Goal: Task Accomplishment & Management: Use online tool/utility

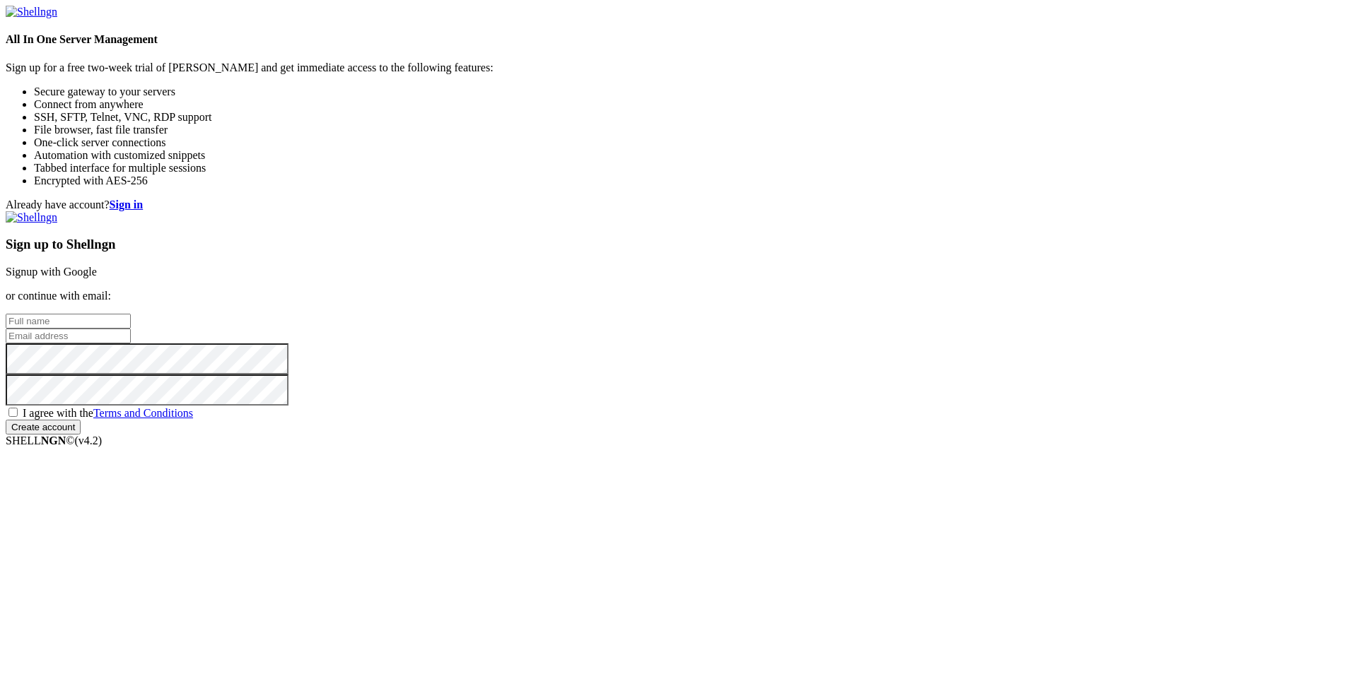
click at [131, 314] on input "text" at bounding box center [68, 321] width 125 height 15
type input "P"
type input "pauveeme"
type input "[EMAIL_ADDRESS][DOMAIN_NAME]"
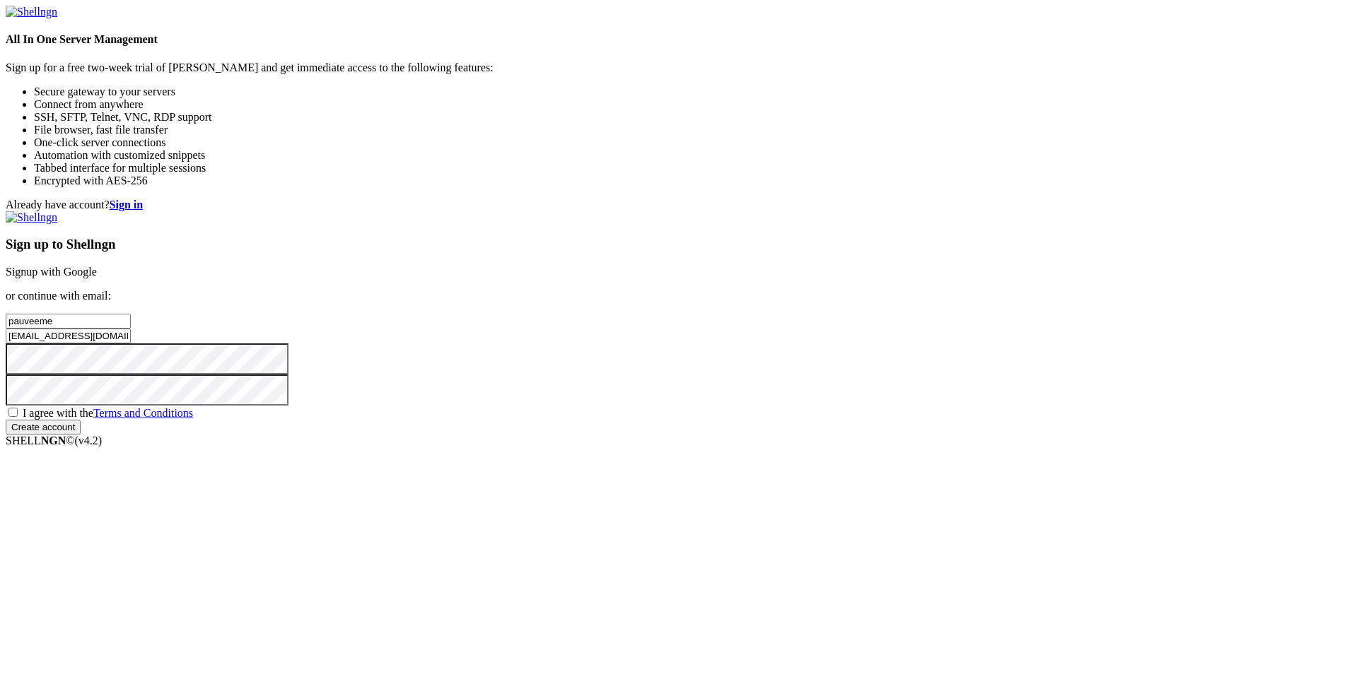
click at [193, 419] on span "I agree with the Terms and Conditions" at bounding box center [108, 413] width 170 height 12
click at [18, 417] on input "I agree with the Terms and Conditions" at bounding box center [12, 412] width 9 height 9
checkbox input "true"
click at [81, 435] on input "Create account" at bounding box center [43, 427] width 75 height 15
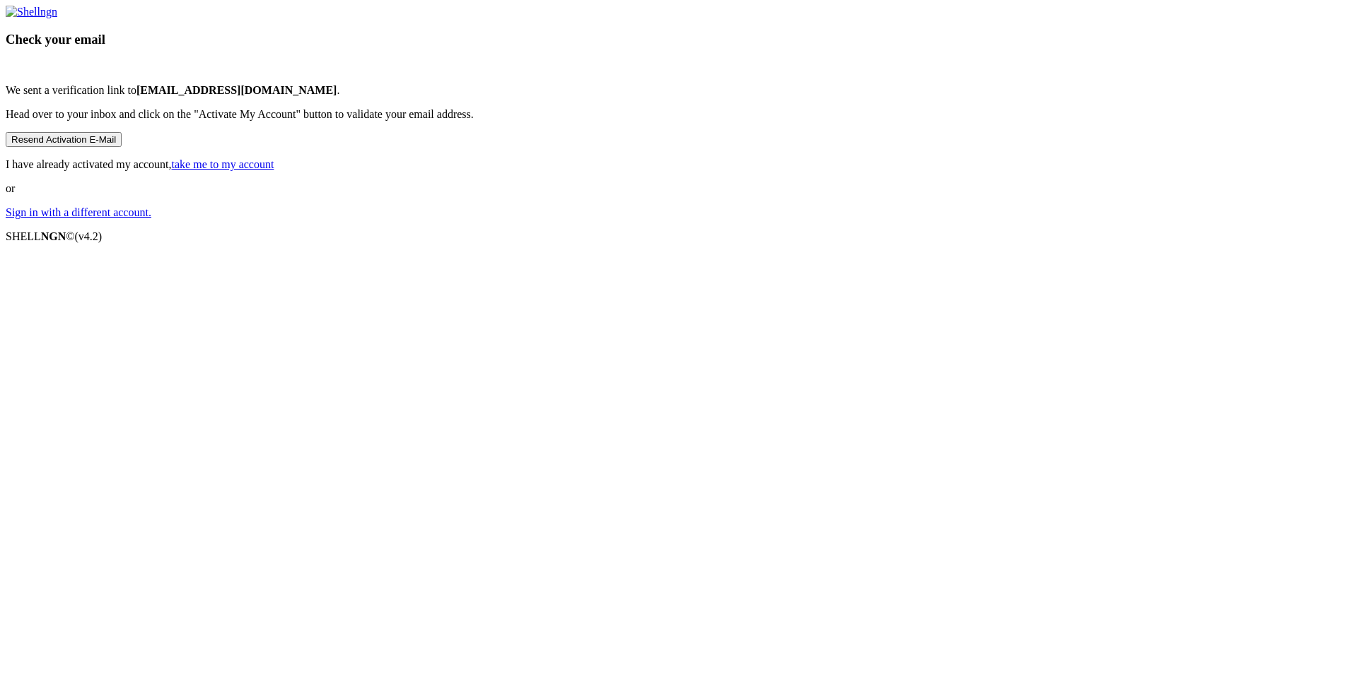
drag, startPoint x: 1246, startPoint y: 0, endPoint x: 1245, endPoint y: 127, distance: 126.5
click at [1245, 127] on div "Check your email We sent a verification link to [EMAIL_ADDRESS][DOMAIN_NAME] . …" at bounding box center [676, 112] width 1340 height 213
drag, startPoint x: 1303, startPoint y: 3, endPoint x: 907, endPoint y: 297, distance: 493.1
click at [907, 219] on div "Check your email We sent a verification link to [EMAIL_ADDRESS][DOMAIN_NAME] . …" at bounding box center [676, 112] width 1340 height 213
click at [122, 147] on button "Resend Activation E-Mail" at bounding box center [64, 139] width 116 height 15
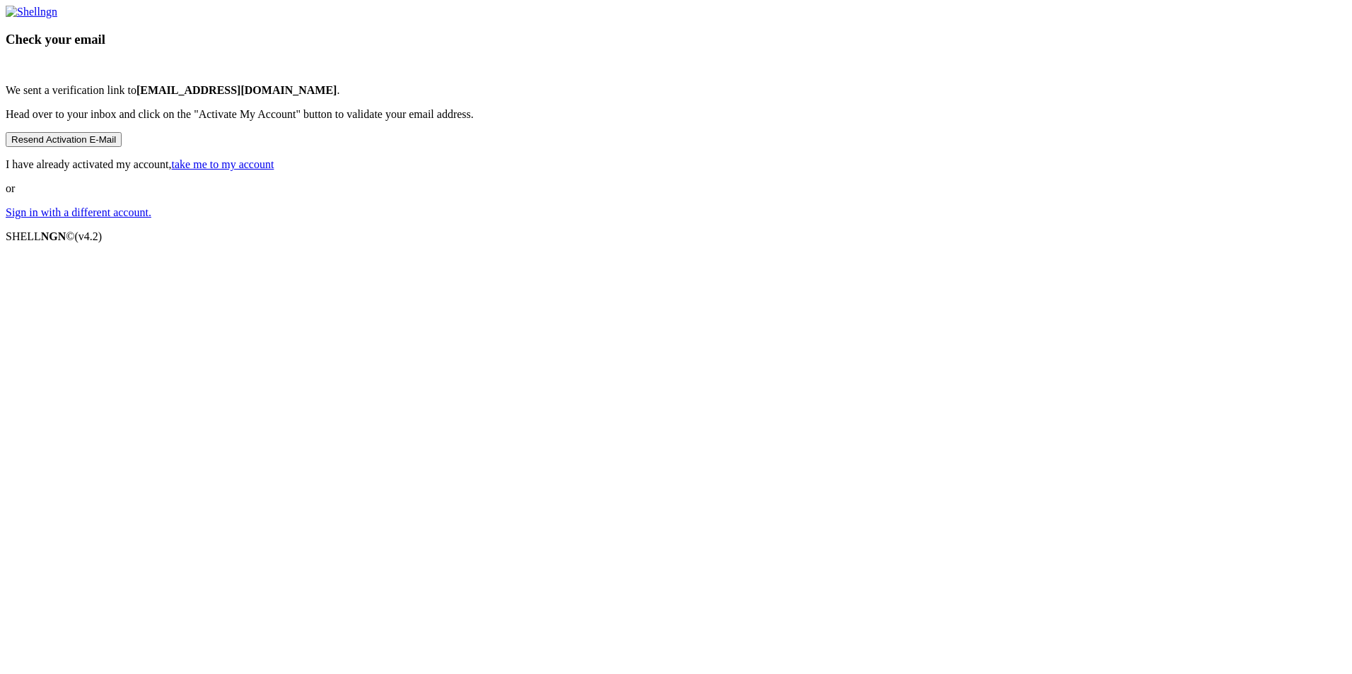
click at [122, 147] on button "Resend Activation E-Mail" at bounding box center [64, 139] width 116 height 15
click at [151, 218] on link "Sign in with a different account." at bounding box center [79, 212] width 146 height 12
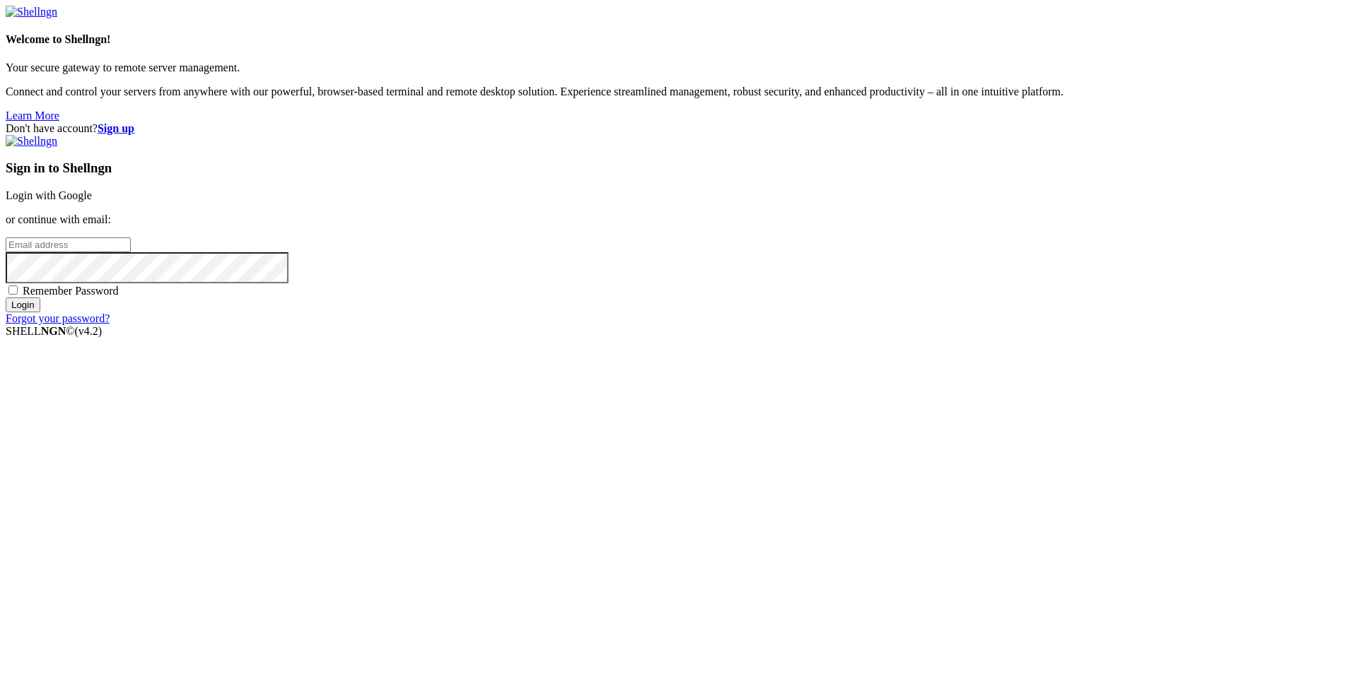
click at [92, 201] on link "Login with Google" at bounding box center [49, 195] width 86 height 12
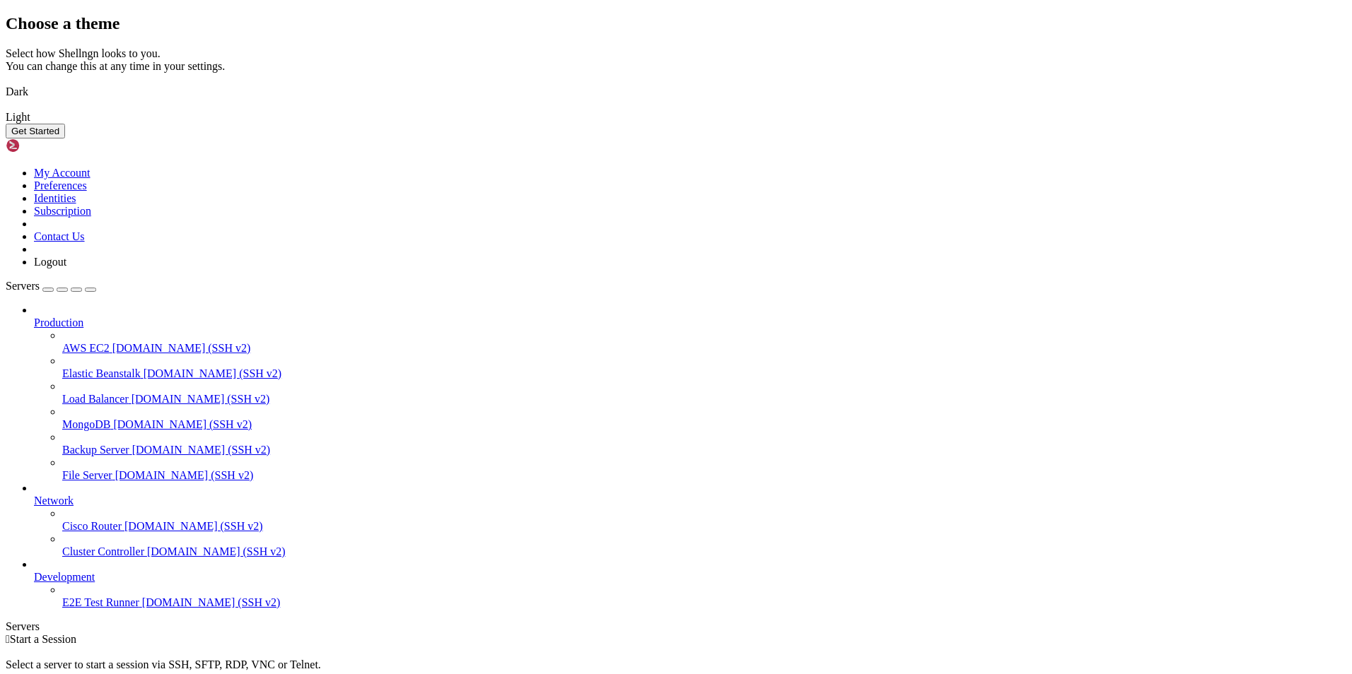
click at [65, 139] on button "Get Started" at bounding box center [35, 131] width 59 height 15
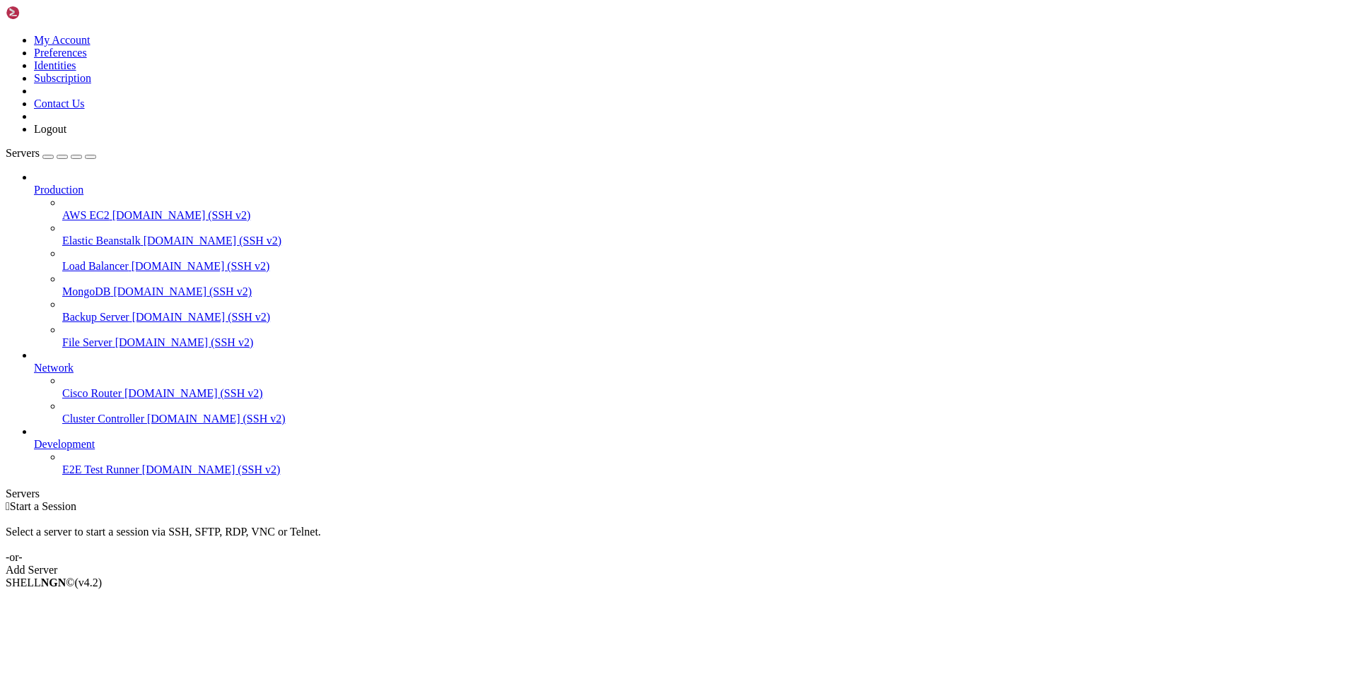
click at [742, 564] on link "Add Server" at bounding box center [676, 570] width 1340 height 13
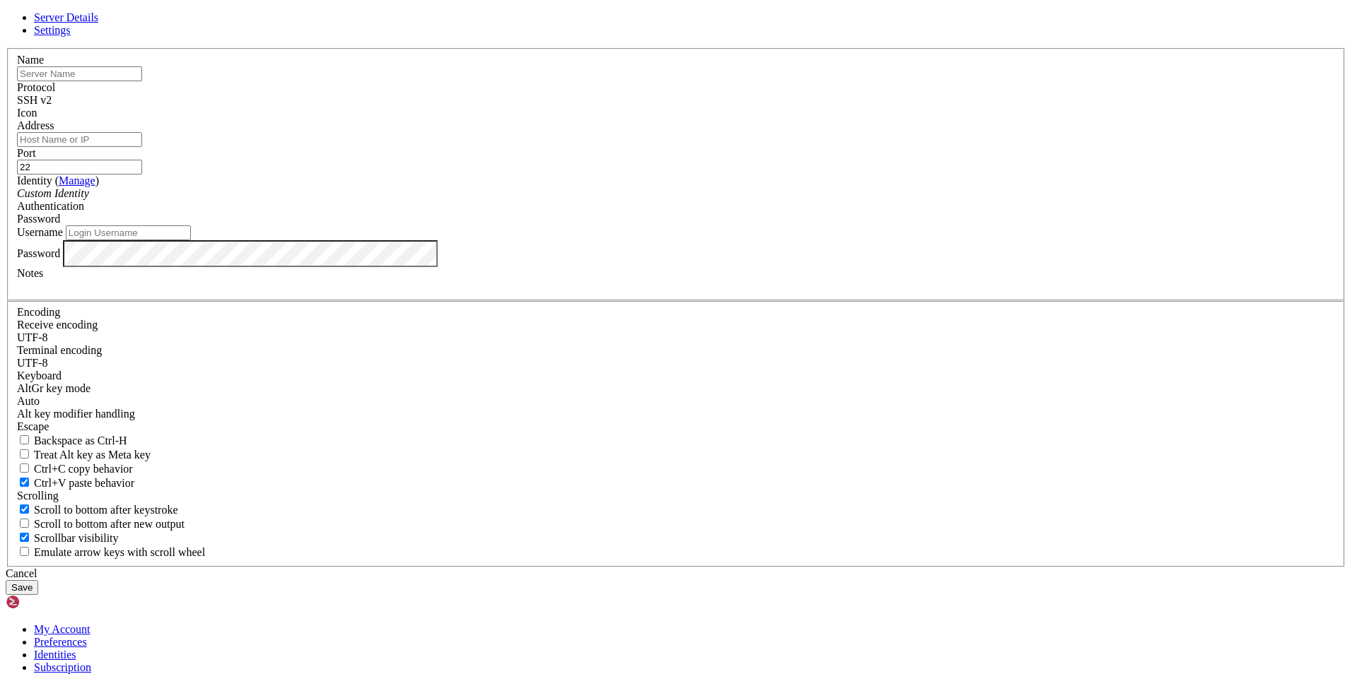
click at [142, 81] on input "text" at bounding box center [79, 73] width 125 height 15
click at [44, 66] on label "Name" at bounding box center [30, 60] width 27 height 12
click at [142, 81] on input "text" at bounding box center [79, 73] width 125 height 15
type input "pauveeme"
drag, startPoint x: 549, startPoint y: 207, endPoint x: 422, endPoint y: 209, distance: 127.3
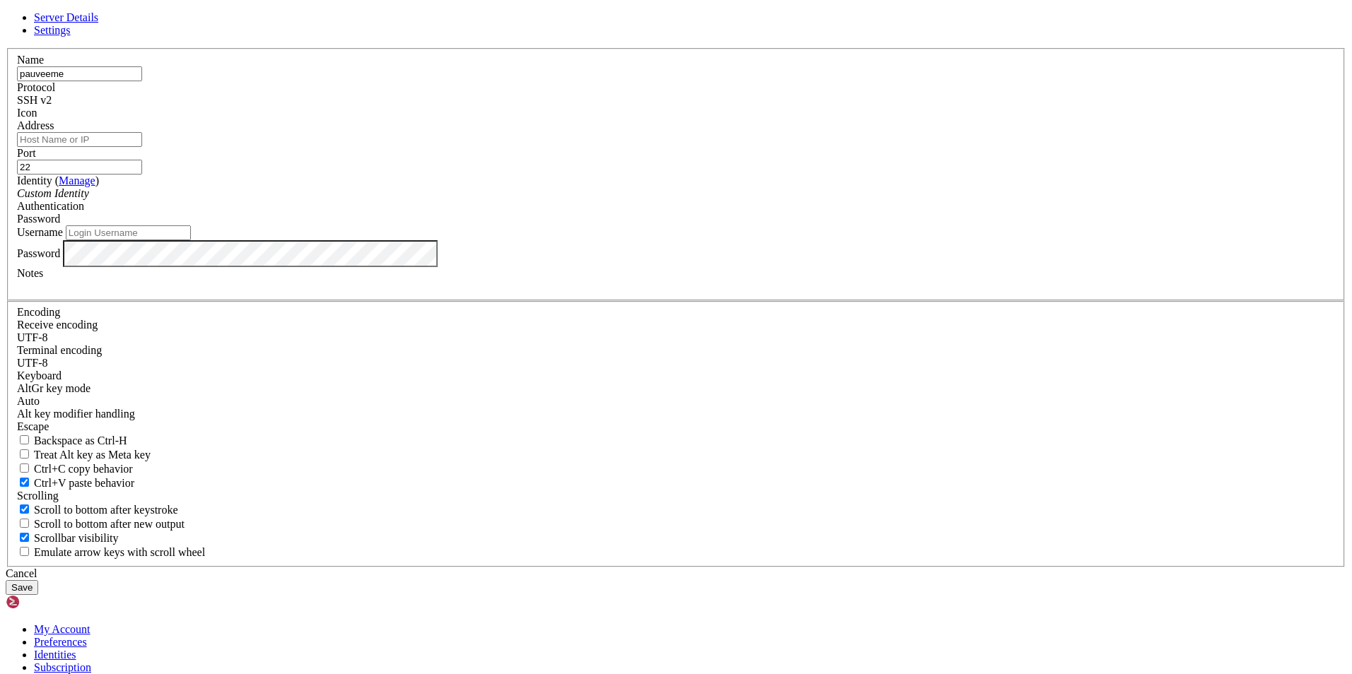
click at [422, 209] on div "Server Details Settings Name pauveeme Protocol SSH v2 Icon" at bounding box center [676, 303] width 1340 height 584
click at [191, 240] on input "Username" at bounding box center [128, 232] width 125 height 15
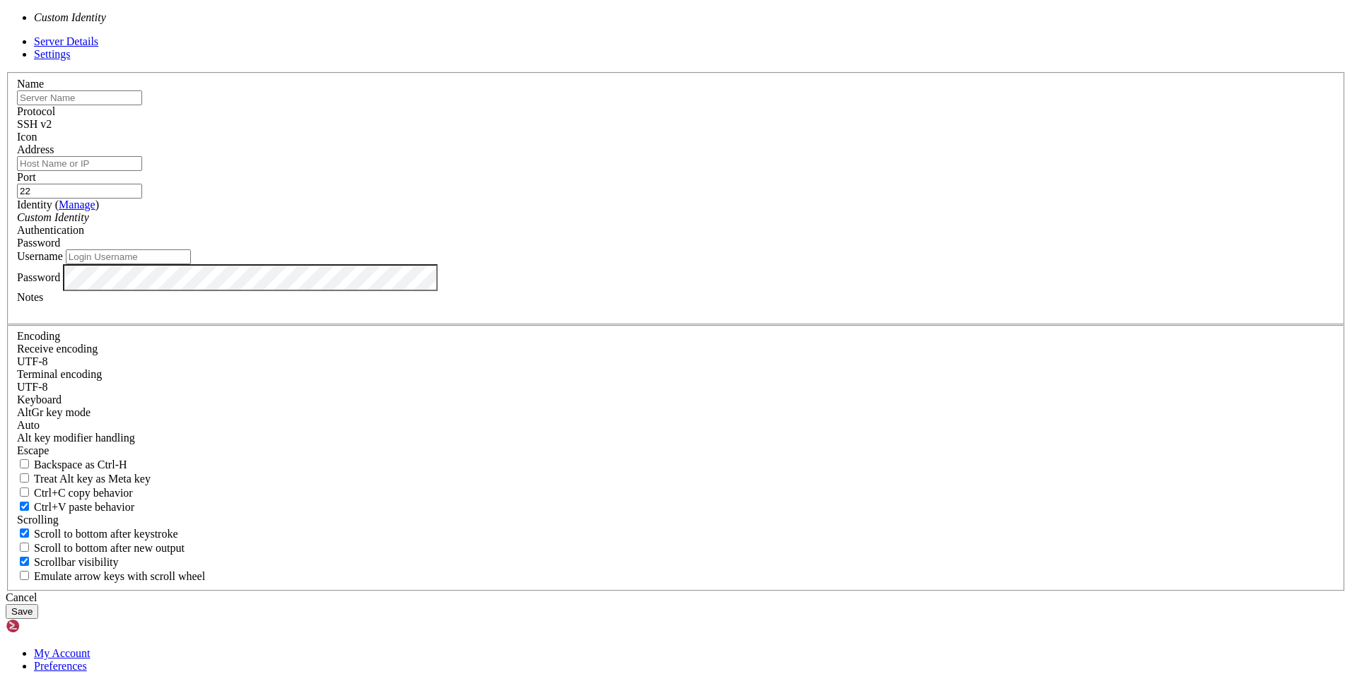
click at [619, 224] on div "Custom Identity" at bounding box center [676, 217] width 1318 height 13
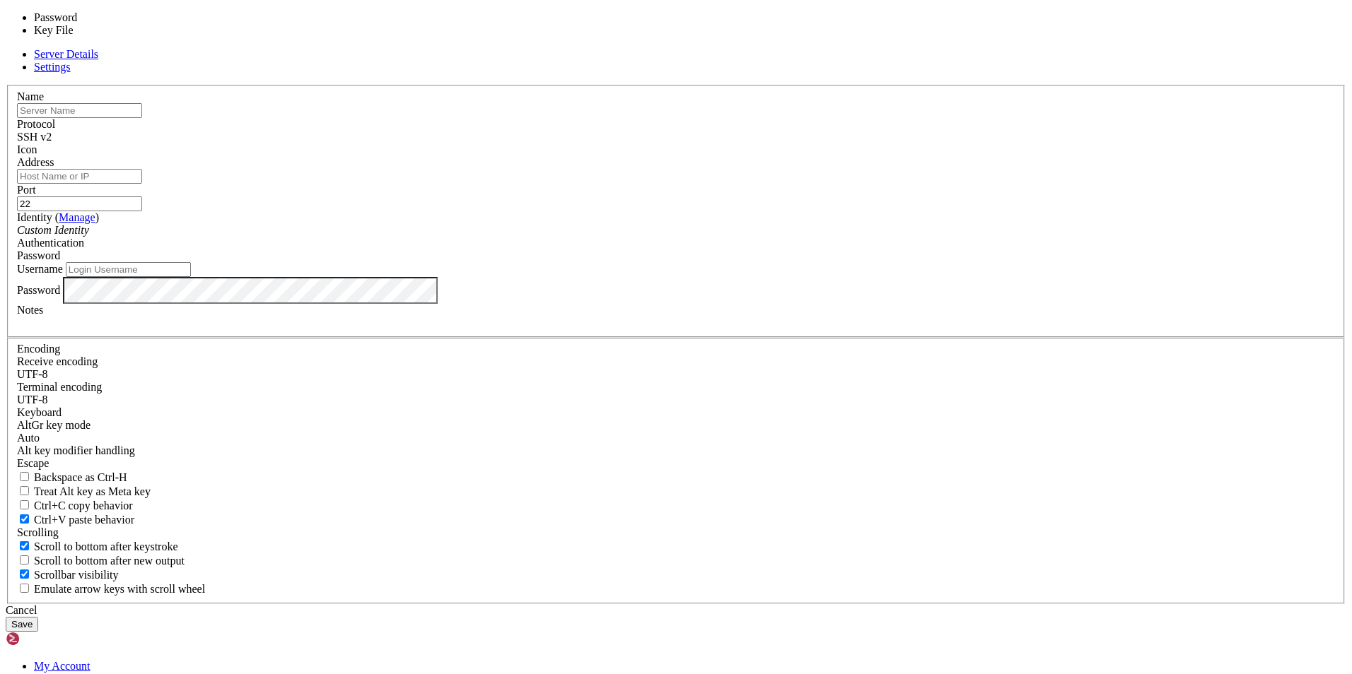
click at [60, 262] on span "Password" at bounding box center [38, 256] width 43 height 12
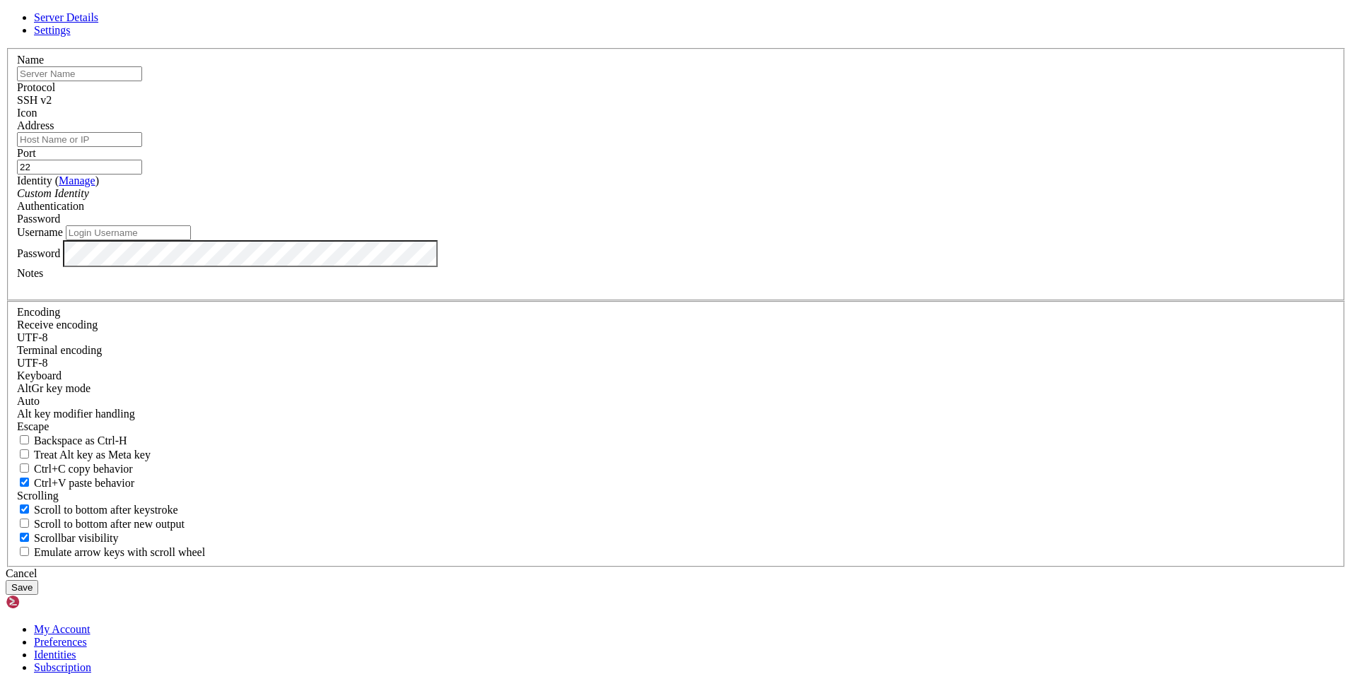
click at [676, 200] on div "Custom Identity" at bounding box center [676, 193] width 1318 height 13
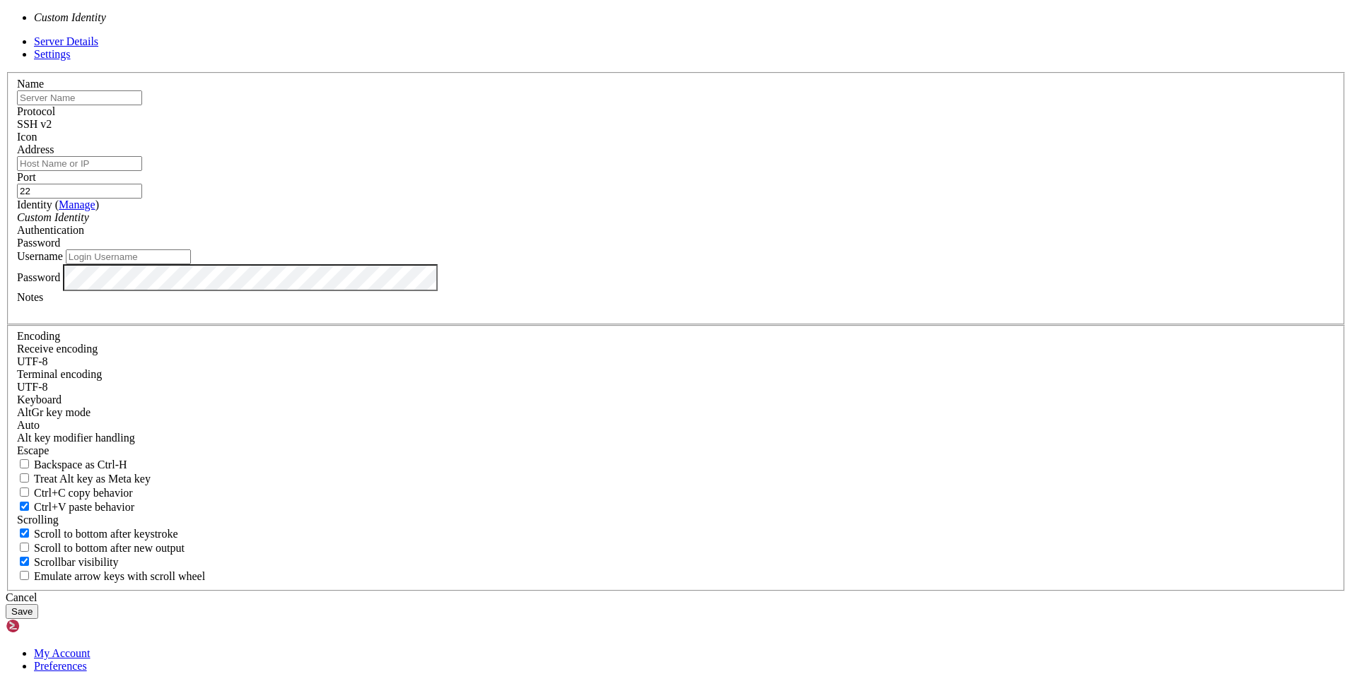
click at [676, 224] on div "Custom Identity" at bounding box center [676, 217] width 1318 height 13
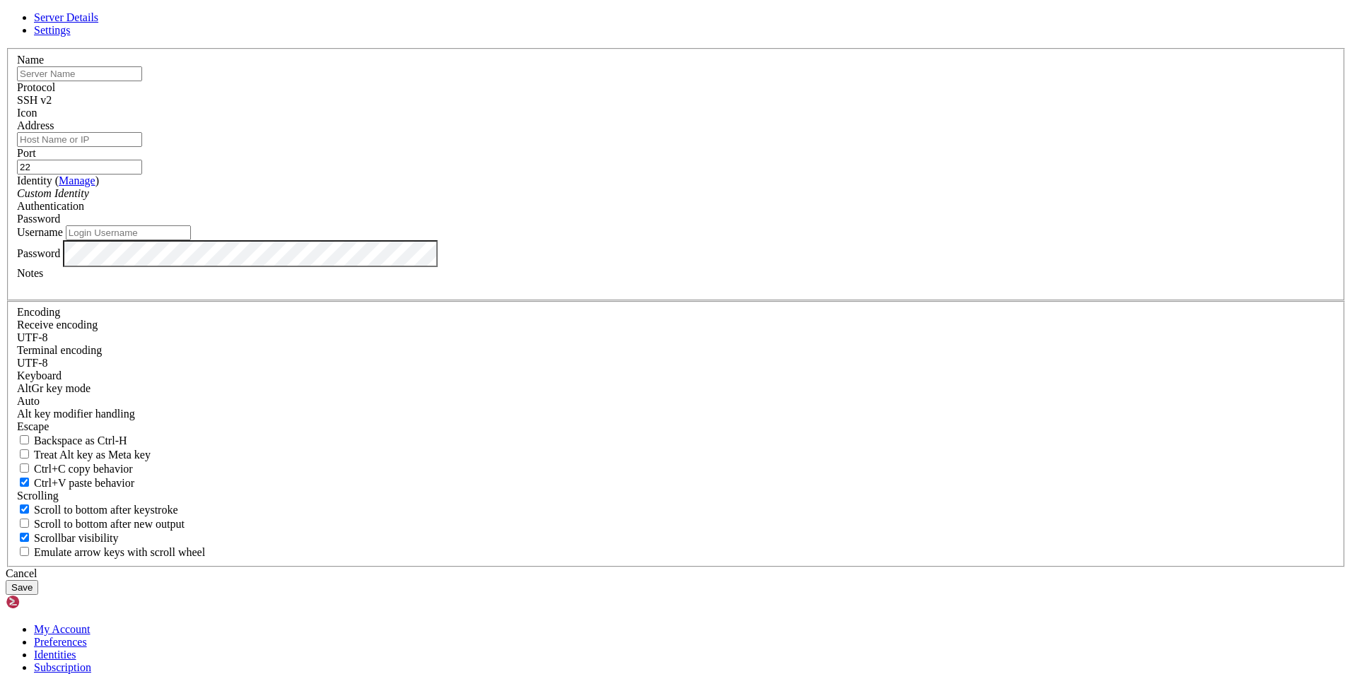
click at [71, 36] on span "Settings" at bounding box center [52, 30] width 37 height 12
click at [98, 23] on link "Server Details" at bounding box center [66, 17] width 64 height 12
click at [142, 81] on input "text" at bounding box center [79, 73] width 125 height 15
paste input "MV-Ubuntu-clase"
type input "MV-Ubuntu-clase"
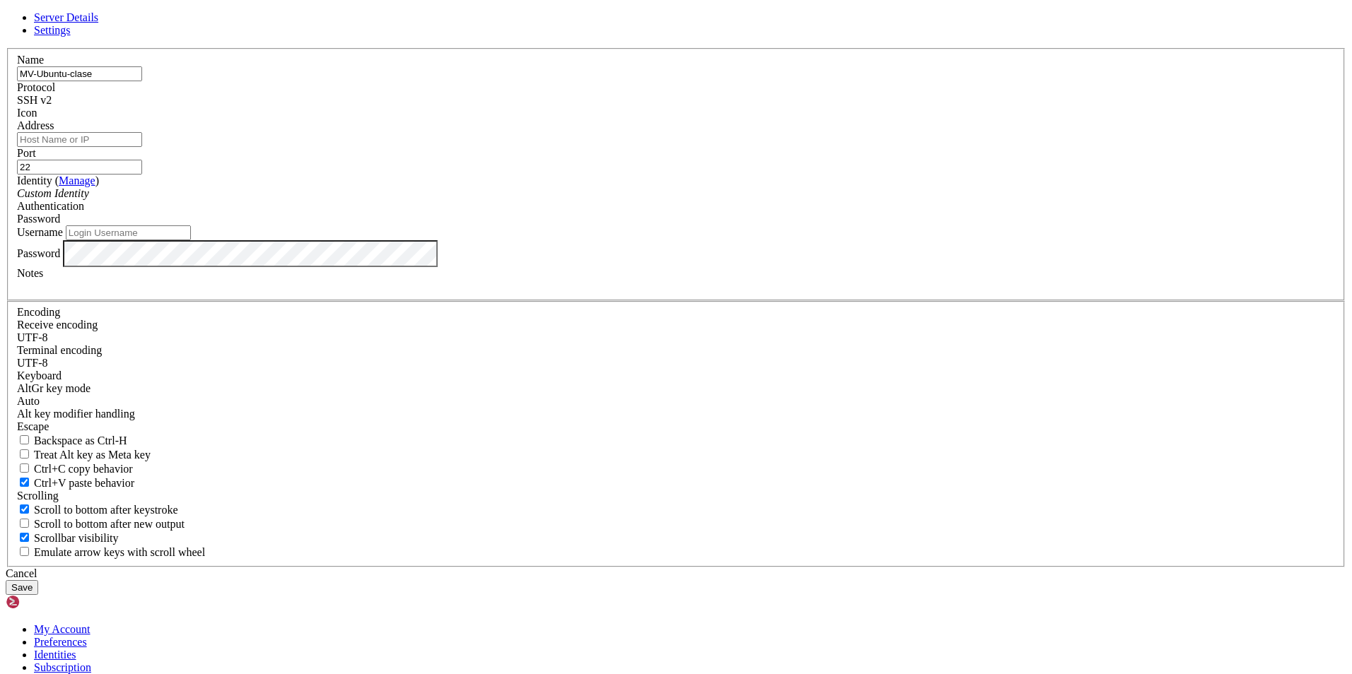
click at [142, 147] on input "Address" at bounding box center [79, 139] width 125 height 15
paste input "[TECHNICAL_ID]"
type input "[TECHNICAL_ID]"
click at [191, 240] on input "Username" at bounding box center [128, 232] width 125 height 15
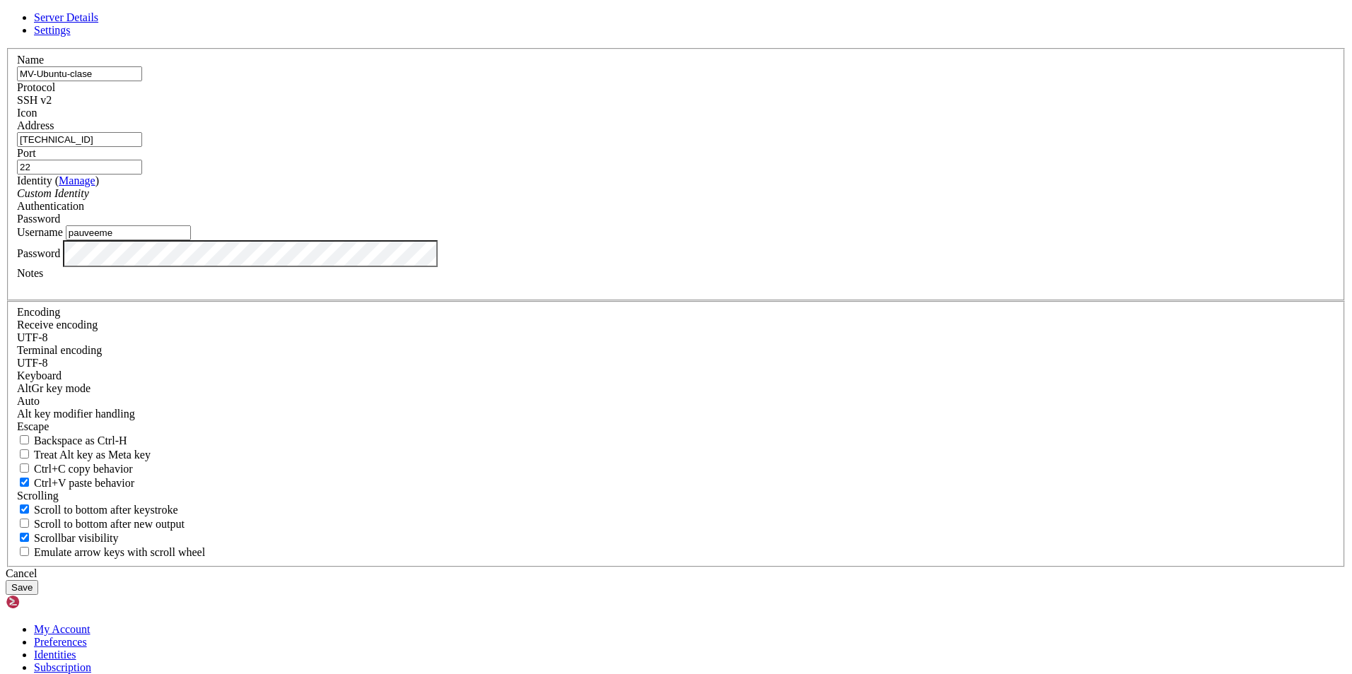
type input "pauveeme"
click at [38, 580] on button "Save" at bounding box center [22, 587] width 33 height 15
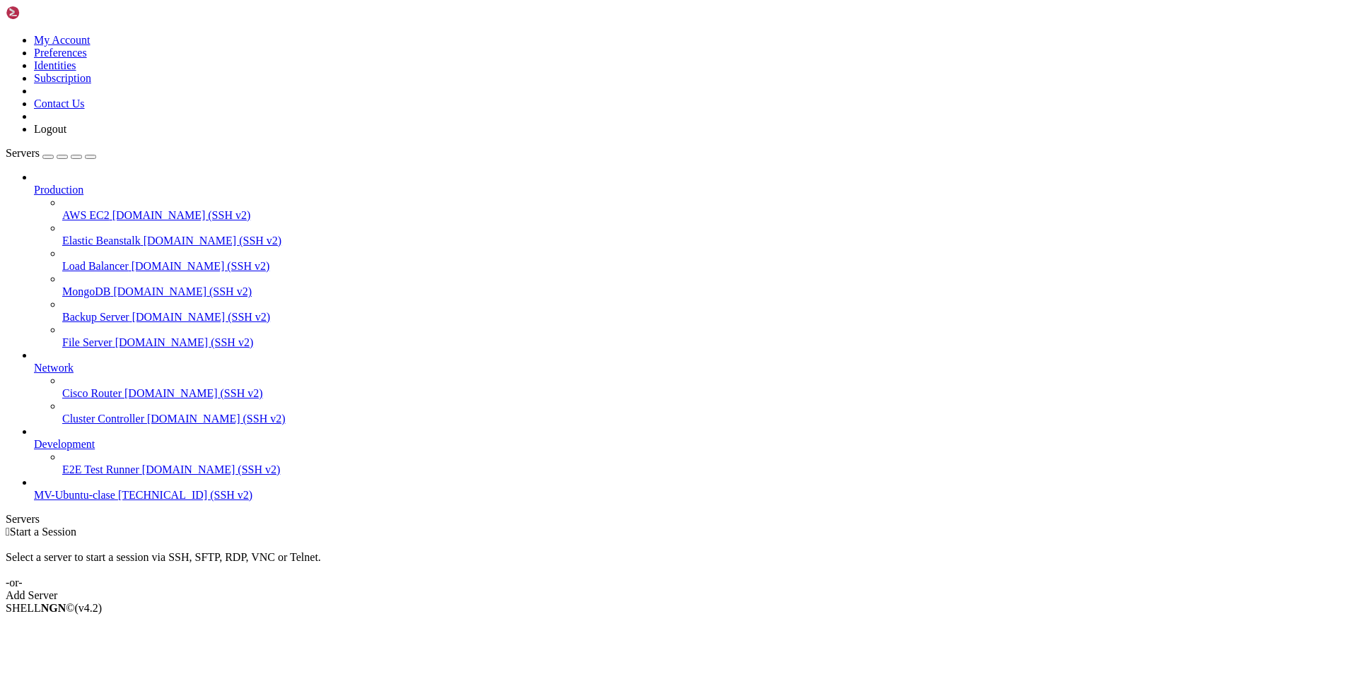
click at [98, 501] on span "MV-Ubuntu-clase" at bounding box center [74, 495] width 81 height 12
click at [71, 626] on span "Connect" at bounding box center [52, 632] width 37 height 12
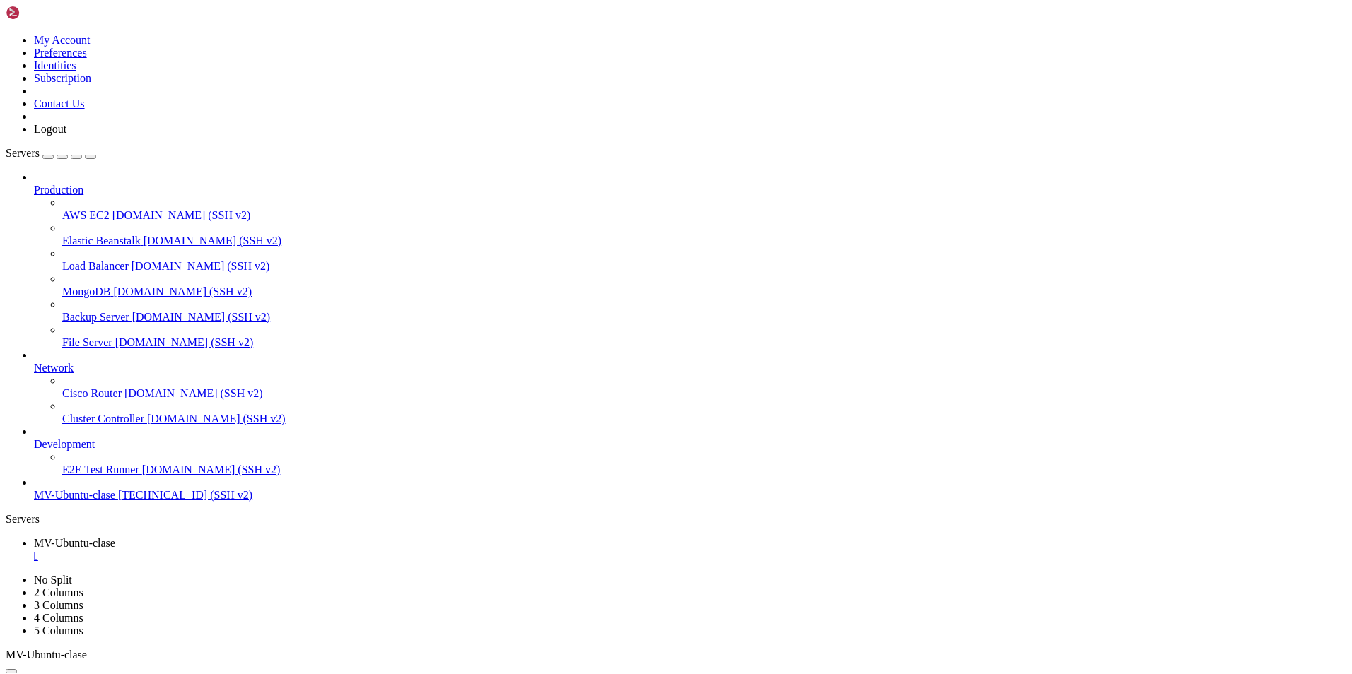
scroll to position [84, 0]
